Goal: Obtain resource: Obtain resource

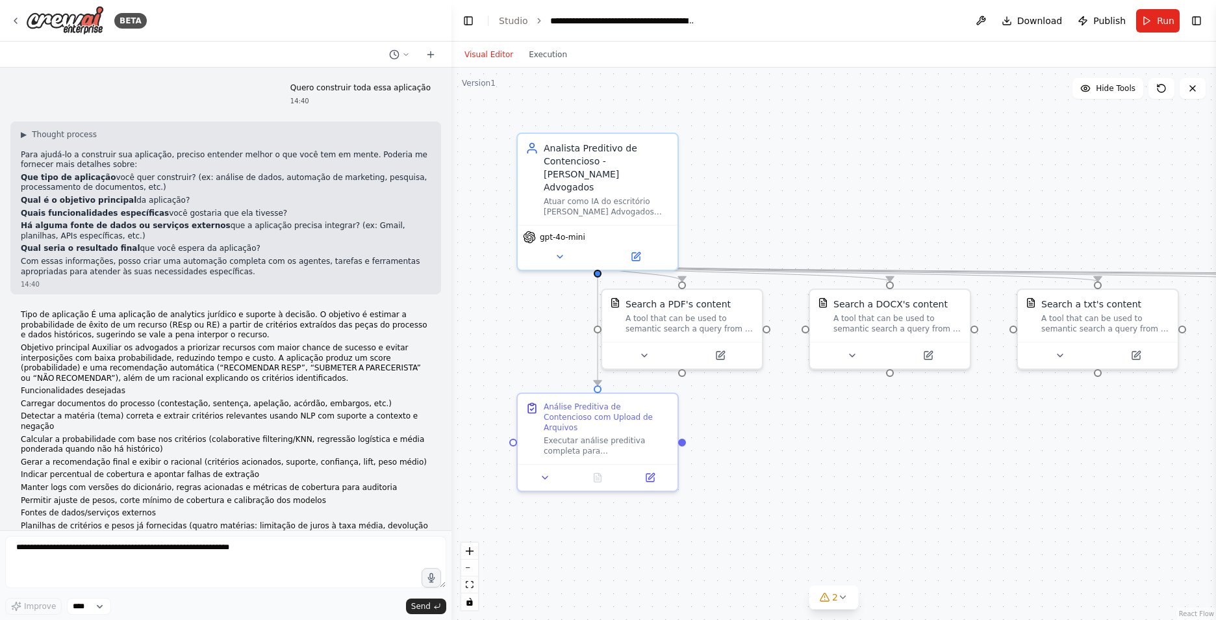
scroll to position [5499, 0]
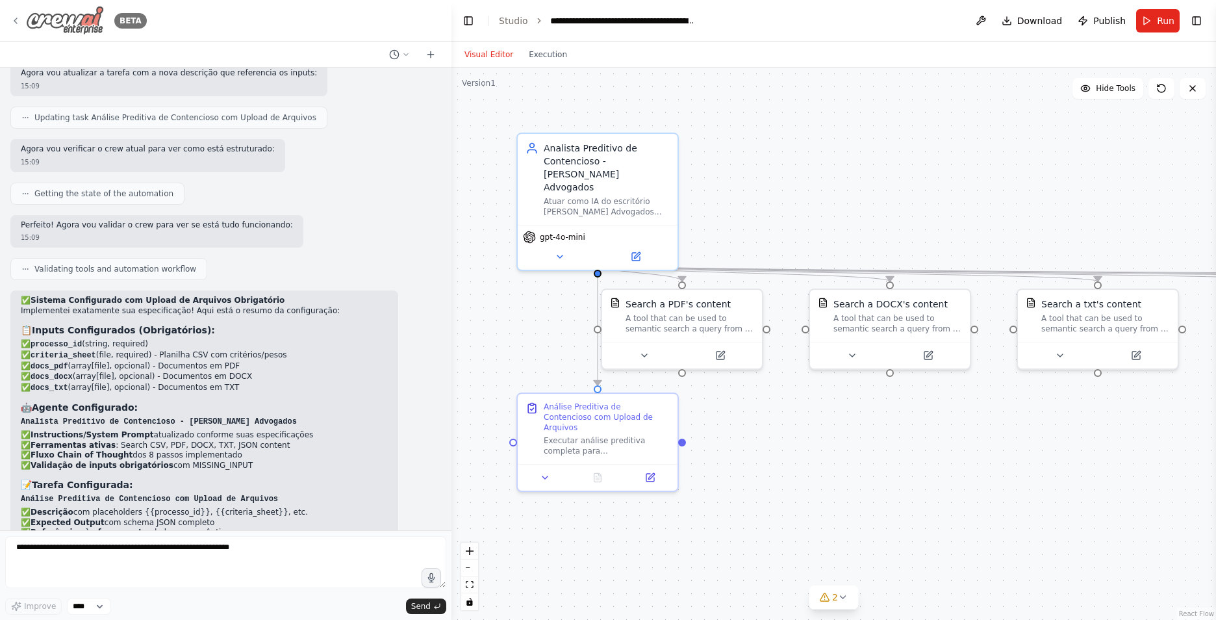
click at [25, 14] on div "BETA" at bounding box center [78, 20] width 136 height 29
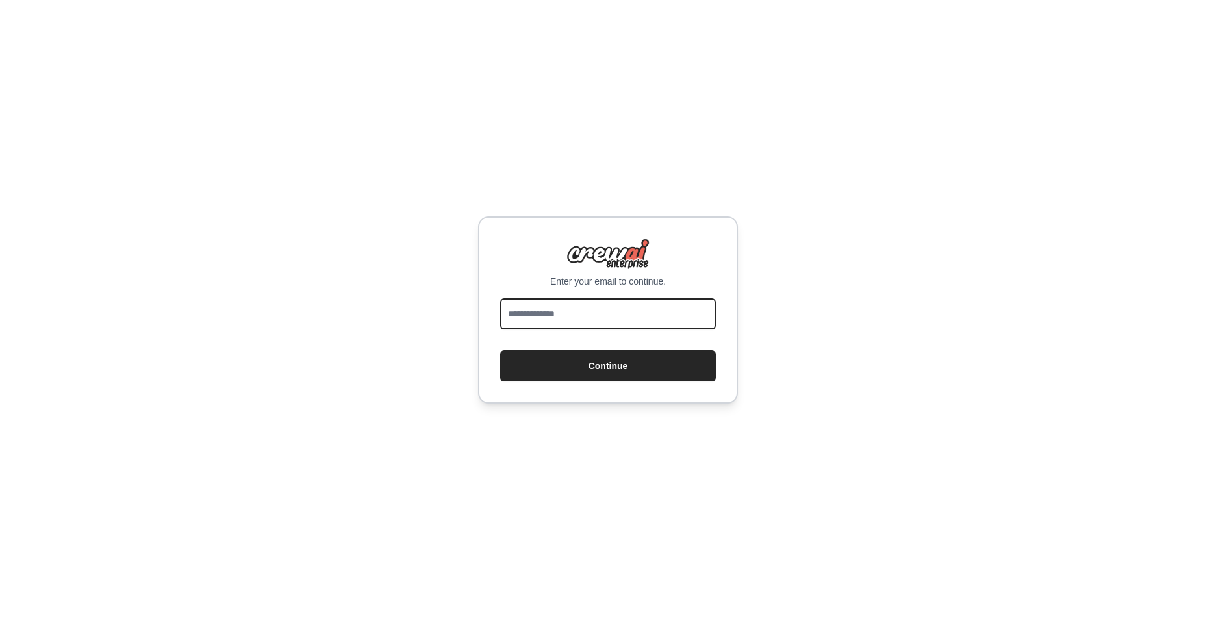
click at [603, 312] on input "email" at bounding box center [608, 313] width 216 height 31
type input "**********"
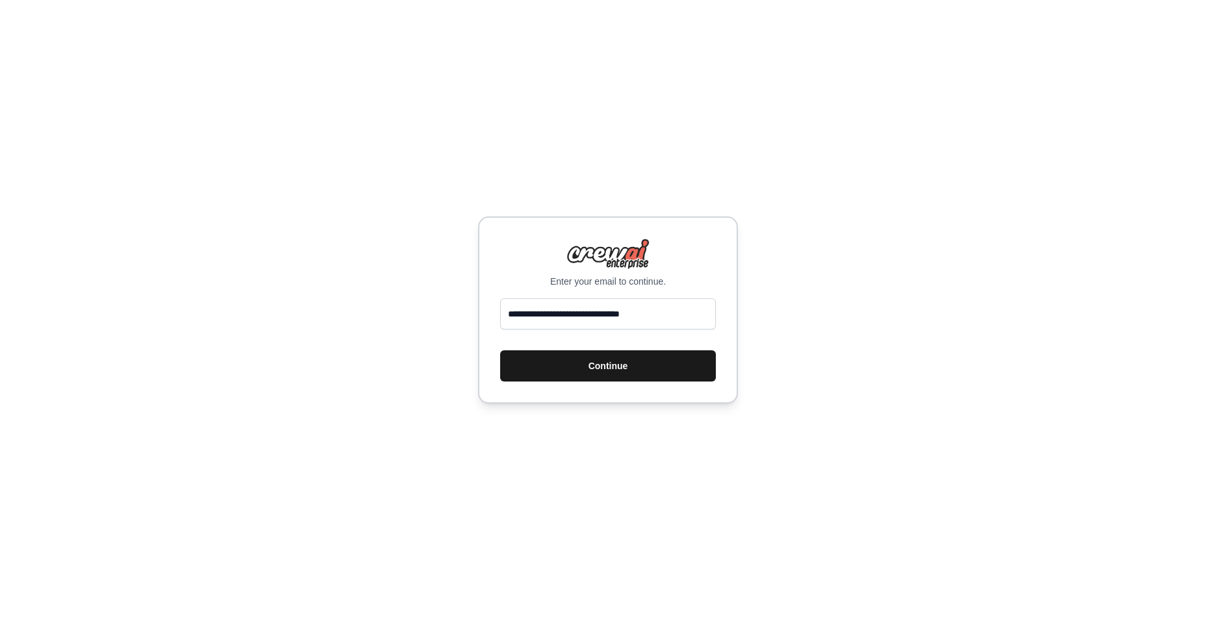
click at [624, 368] on button "Continue" at bounding box center [608, 365] width 216 height 31
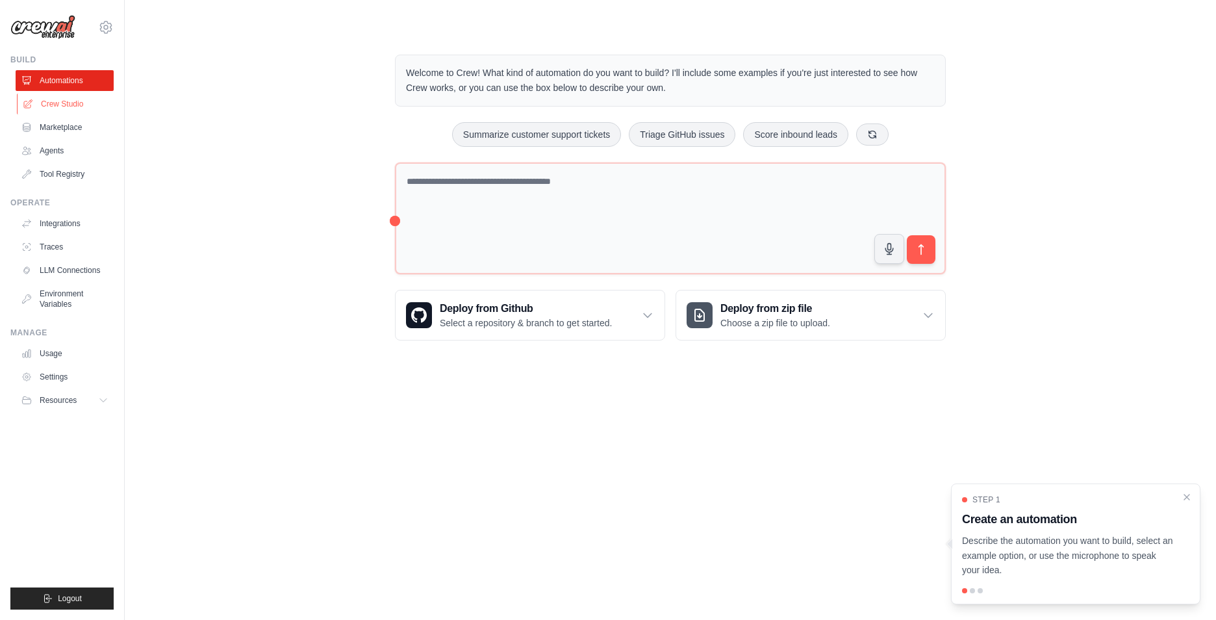
click at [67, 107] on link "Crew Studio" at bounding box center [66, 104] width 98 height 21
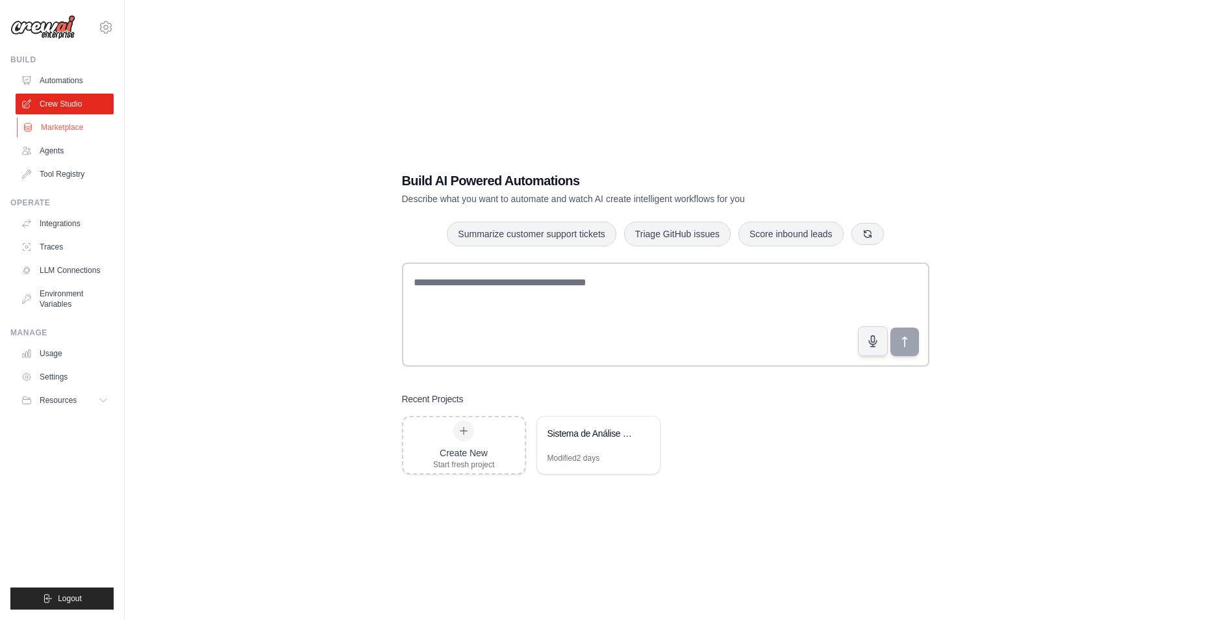
click at [62, 127] on link "Marketplace" at bounding box center [66, 127] width 98 height 21
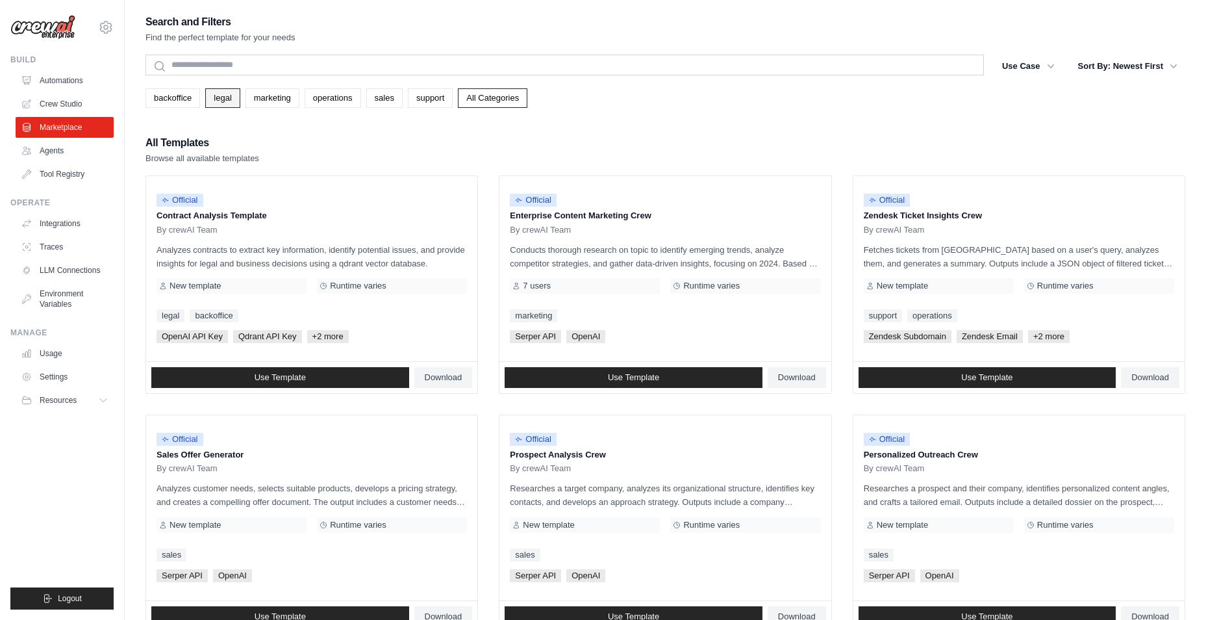
click at [235, 95] on link "legal" at bounding box center [222, 97] width 34 height 19
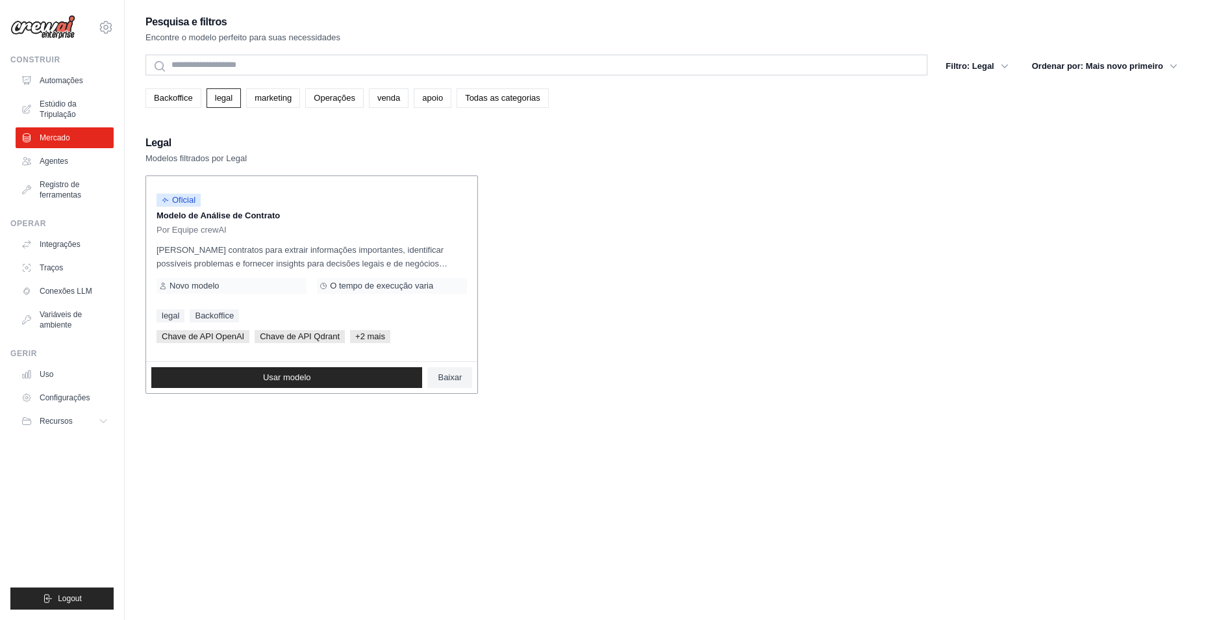
click at [364, 259] on p "Analisa contratos para extrair informações importantes, identificar possíveis p…" at bounding box center [312, 256] width 311 height 27
click at [246, 285] on div "Novo modelo" at bounding box center [232, 286] width 150 height 16
click at [227, 238] on div "Oficial Modelo de Análise de Contrato Por Equipe crewAI Analisa contratos para …" at bounding box center [311, 268] width 331 height 185
click at [194, 250] on p "Analisa contratos para extrair informações importantes, identificar possíveis p…" at bounding box center [312, 256] width 311 height 27
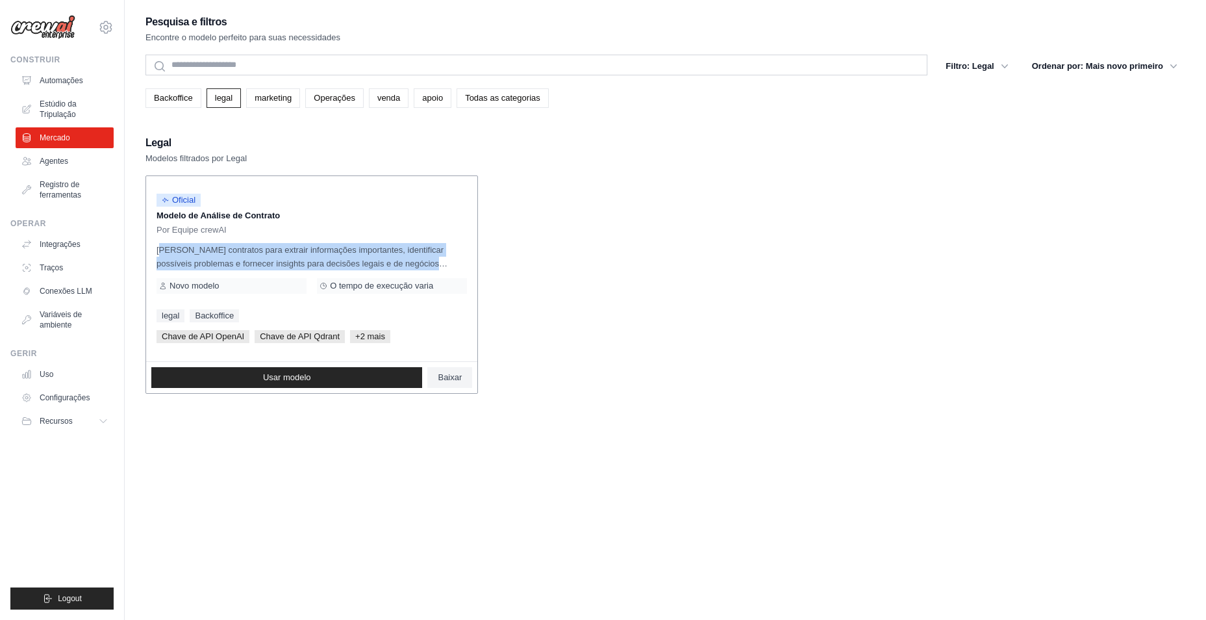
click at [194, 250] on p "Analisa contratos para extrair informações importantes, identificar possíveis p…" at bounding box center [312, 256] width 311 height 27
drag, startPoint x: 194, startPoint y: 250, endPoint x: 237, endPoint y: 254, distance: 43.0
click at [237, 254] on p "Analisa contratos para extrair informações importantes, identificar possíveis p…" at bounding box center [312, 256] width 311 height 27
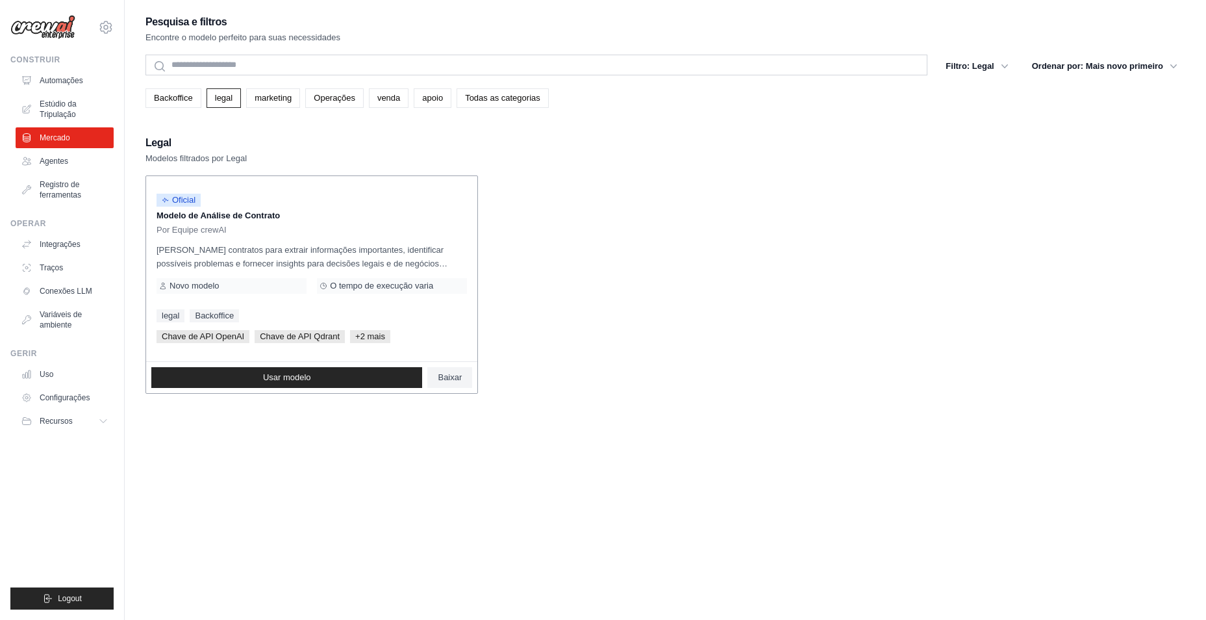
click at [257, 258] on p "Analisa contratos para extrair informações importantes, identificar possíveis p…" at bounding box center [312, 256] width 311 height 27
click at [301, 379] on span "Usar modelo" at bounding box center [287, 377] width 48 height 10
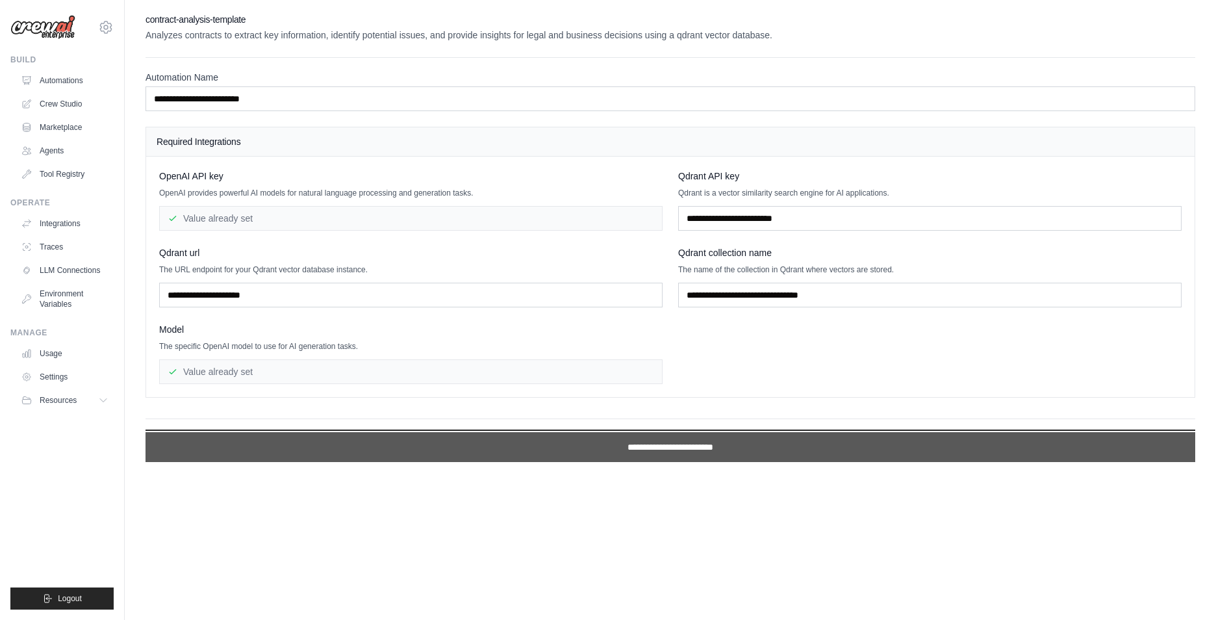
click at [464, 452] on input "**********" at bounding box center [671, 447] width 1050 height 30
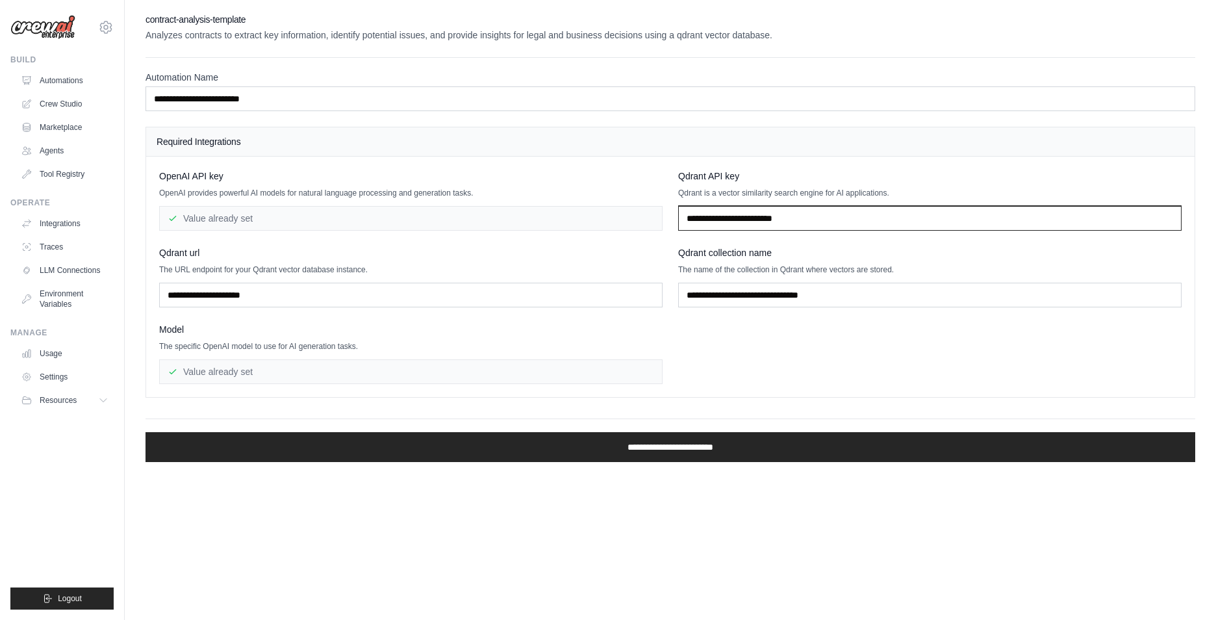
click at [717, 222] on input "text" at bounding box center [929, 218] width 503 height 25
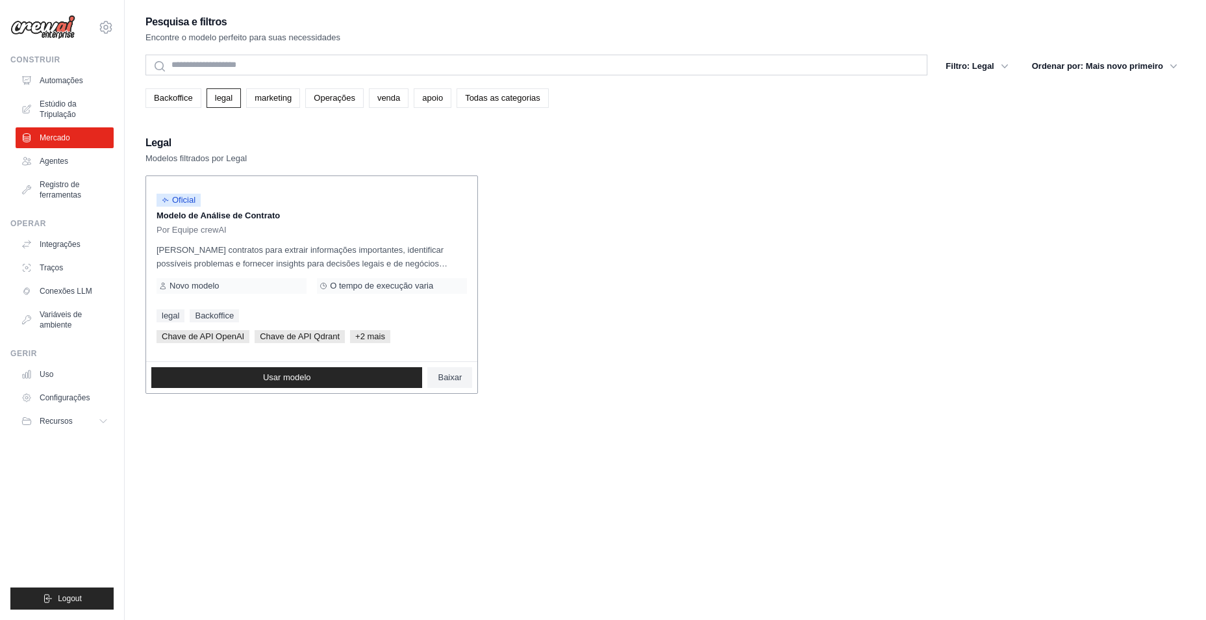
click at [219, 266] on p "Analisa contratos para extrair informações importantes, identificar possíveis p…" at bounding box center [312, 256] width 311 height 27
click at [214, 221] on p "Modelo de Análise de Contrato" at bounding box center [312, 215] width 311 height 13
click at [365, 341] on span "+2 mais" at bounding box center [370, 336] width 40 height 13
click at [365, 332] on span "+2 mais" at bounding box center [370, 336] width 40 height 13
click at [355, 278] on div "O tempo de execução varia" at bounding box center [392, 286] width 150 height 16
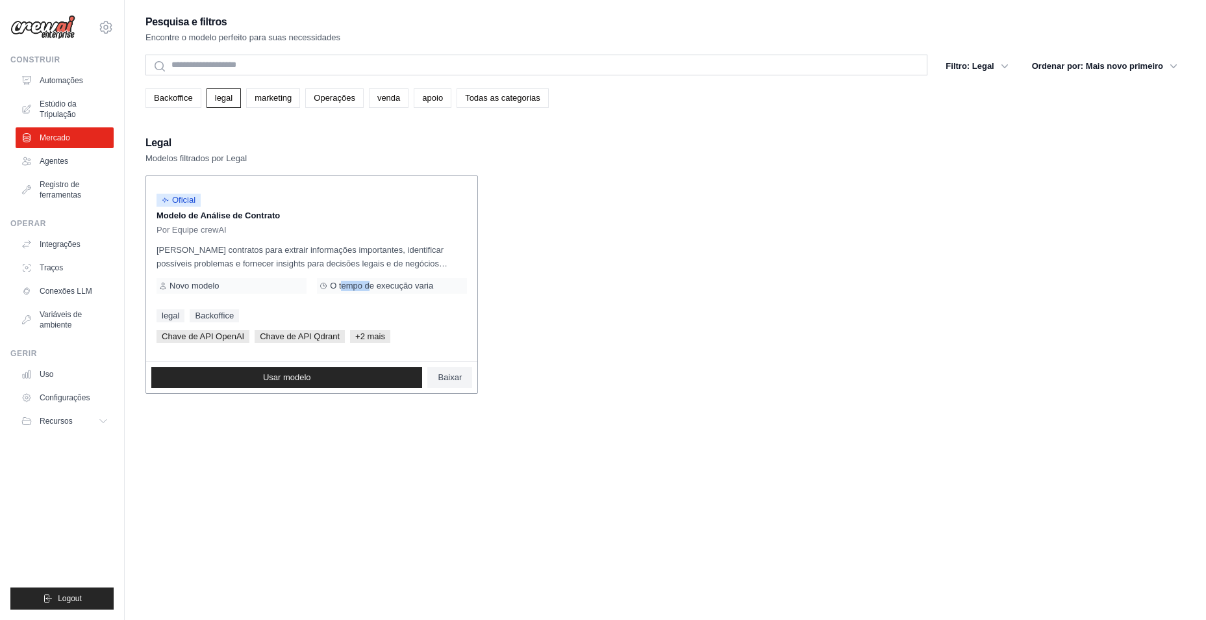
click at [355, 278] on div "O tempo de execução varia" at bounding box center [392, 286] width 150 height 16
drag, startPoint x: 355, startPoint y: 278, endPoint x: 268, endPoint y: 251, distance: 91.0
click at [268, 251] on p "Analisa contratos para extrair informações importantes, identificar possíveis p…" at bounding box center [312, 256] width 311 height 27
drag, startPoint x: 221, startPoint y: 210, endPoint x: 221, endPoint y: 231, distance: 21.4
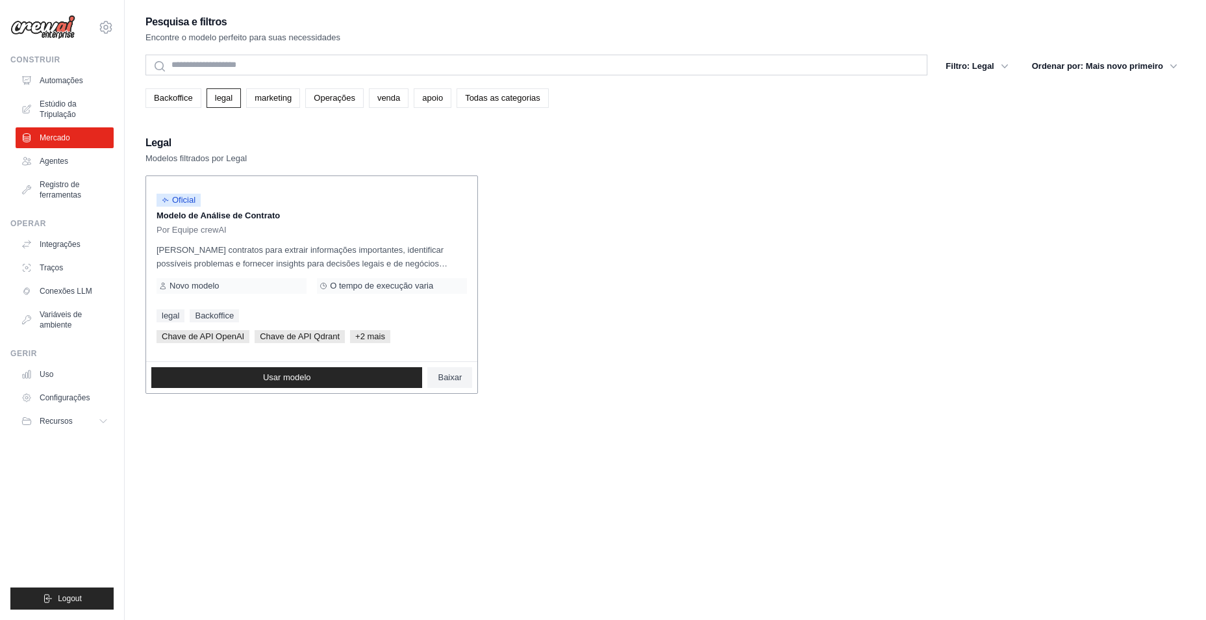
click at [220, 210] on p "Modelo de Análise de Contrato" at bounding box center [312, 215] width 311 height 13
click at [456, 374] on span "Baixar" at bounding box center [450, 377] width 24 height 10
click at [718, 247] on ul "Oficial Modelo de Análise de Contrato Por Equipe crewAI Analisa contratos para …" at bounding box center [666, 284] width 1040 height 218
